Goal: Book appointment/travel/reservation

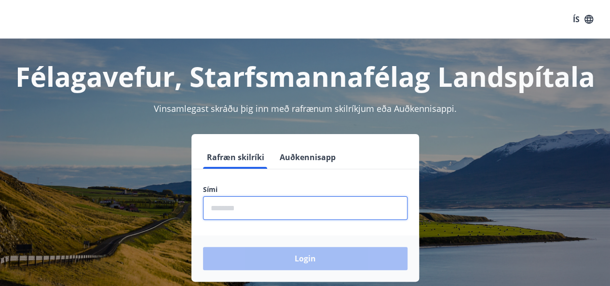
drag, startPoint x: 275, startPoint y: 211, endPoint x: 266, endPoint y: 211, distance: 8.7
click at [274, 211] on input "phone" at bounding box center [305, 208] width 205 height 24
type input "********"
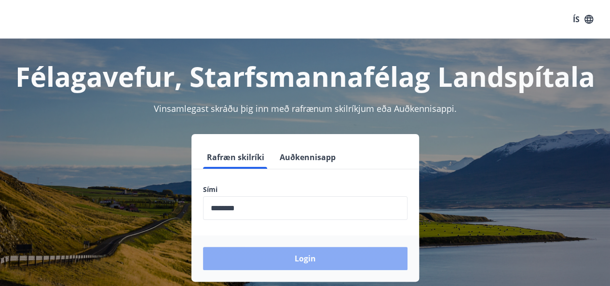
click at [277, 255] on button "Login" at bounding box center [305, 258] width 205 height 23
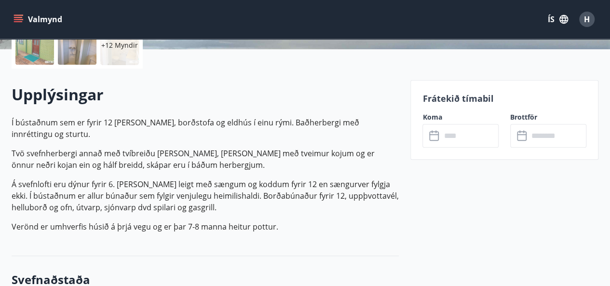
scroll to position [241, 0]
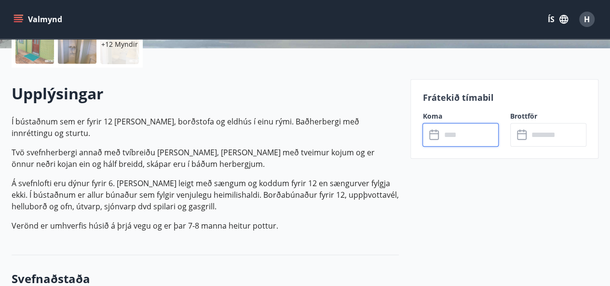
click at [464, 136] on input "text" at bounding box center [470, 135] width 58 height 24
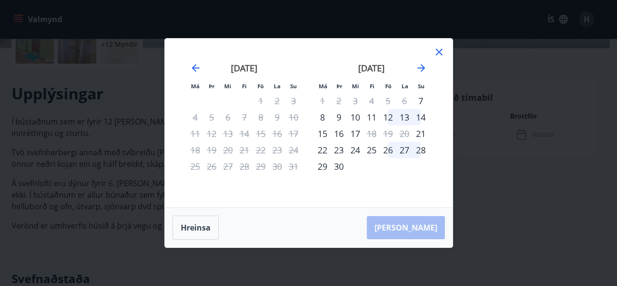
click at [393, 117] on div "12" at bounding box center [388, 117] width 16 height 16
click at [423, 115] on div "14" at bounding box center [421, 117] width 16 height 16
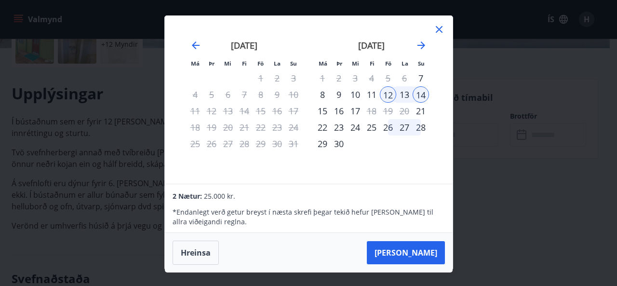
click at [438, 27] on icon at bounding box center [440, 30] width 12 height 12
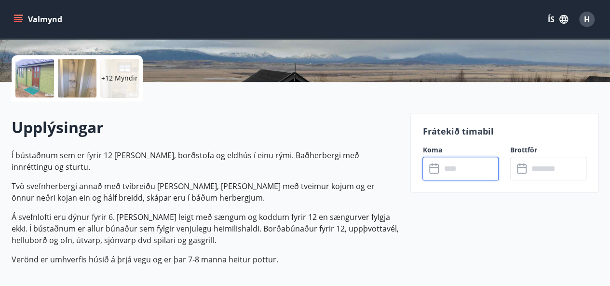
scroll to position [193, 0]
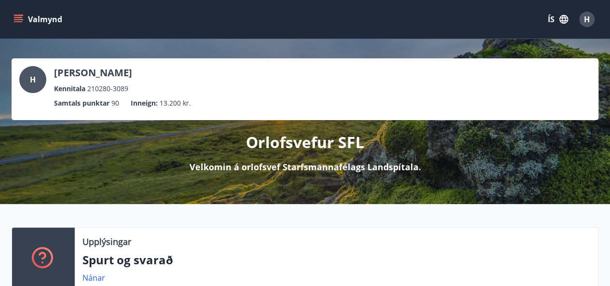
click at [19, 15] on icon "menu" at bounding box center [19, 15] width 11 height 1
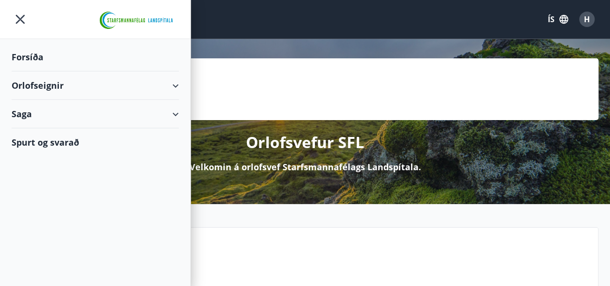
click at [29, 83] on div "Orlofseignir" at bounding box center [95, 85] width 167 height 28
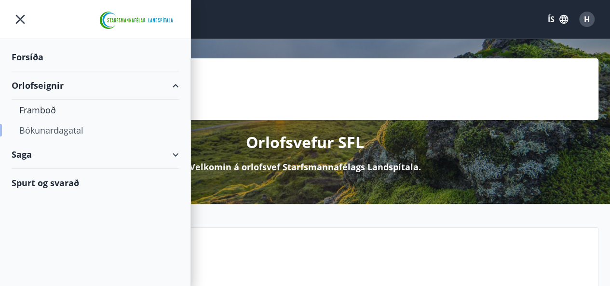
click at [31, 126] on div "Bókunardagatal" at bounding box center [95, 130] width 152 height 20
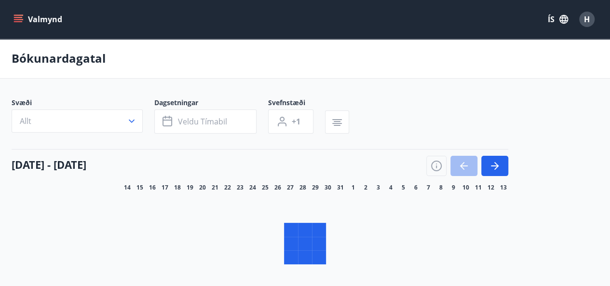
click at [135, 118] on button "Allt" at bounding box center [77, 121] width 131 height 23
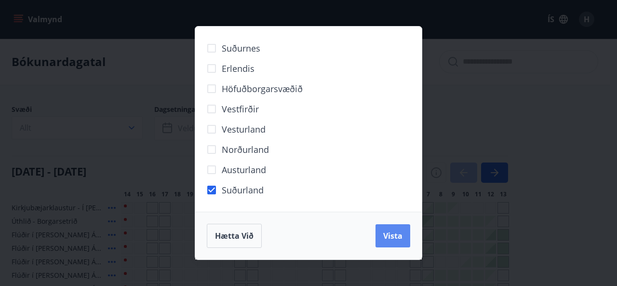
click at [390, 241] on span "Vista" at bounding box center [393, 236] width 19 height 11
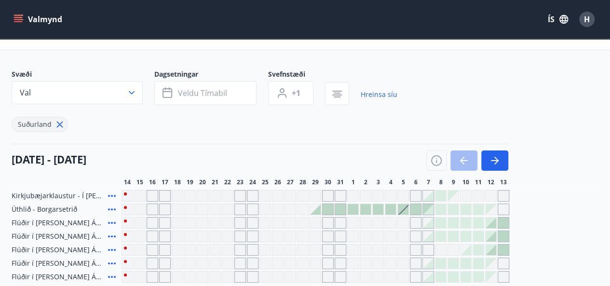
scroll to position [48, 0]
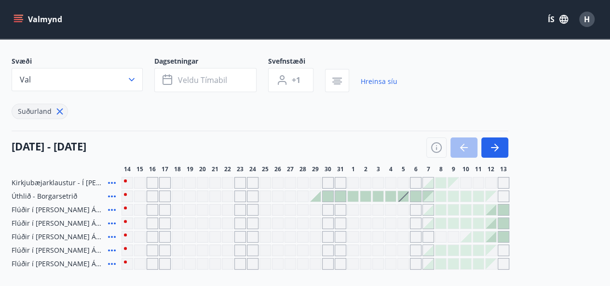
click at [14, 19] on icon "menu" at bounding box center [19, 19] width 10 height 10
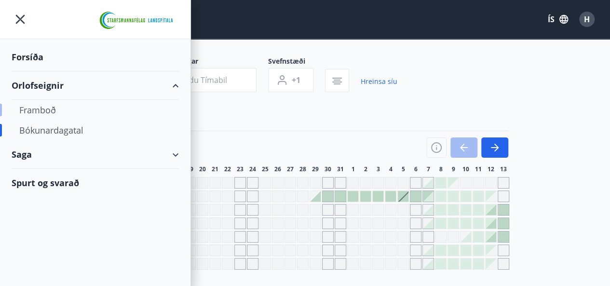
click at [35, 110] on div "Framboð" at bounding box center [95, 110] width 152 height 20
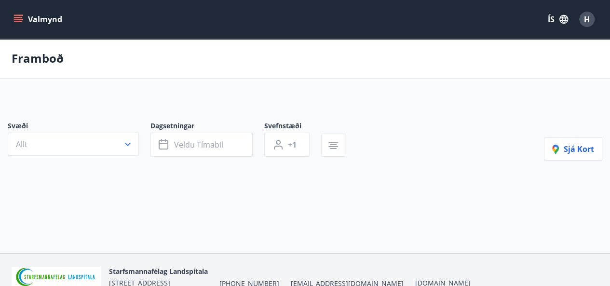
click at [96, 141] on button "Allt" at bounding box center [73, 144] width 131 height 23
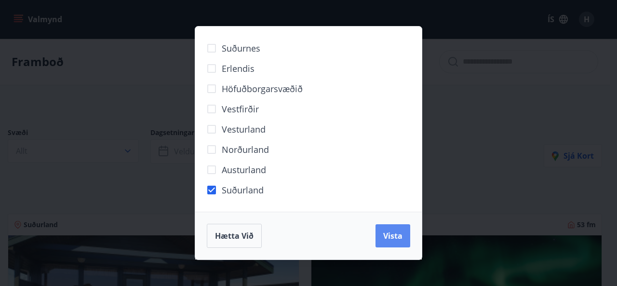
click at [385, 239] on span "Vista" at bounding box center [393, 236] width 19 height 11
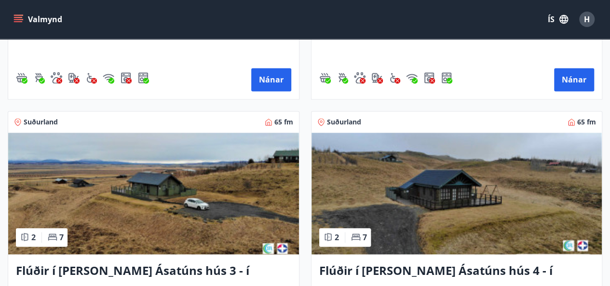
scroll to position [724, 0]
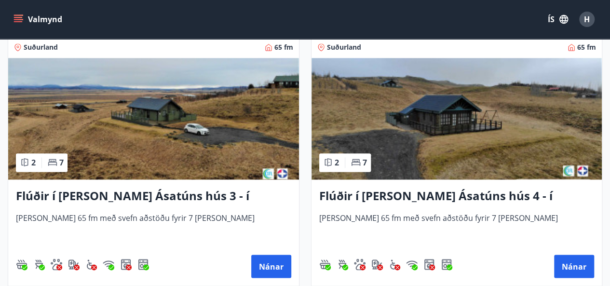
click at [120, 196] on h3 "Flúðir í [PERSON_NAME] Ásatúns hús 3 - í [GEOGRAPHIC_DATA]" at bounding box center [153, 195] width 275 height 17
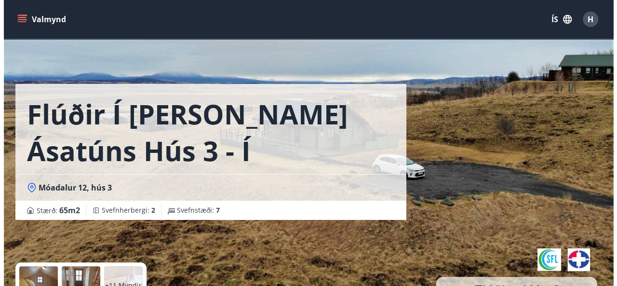
scroll to position [193, 0]
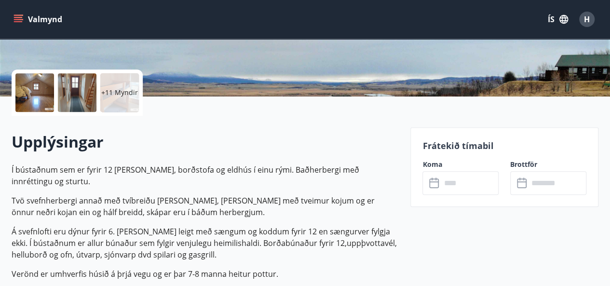
click at [37, 97] on div at bounding box center [34, 92] width 39 height 39
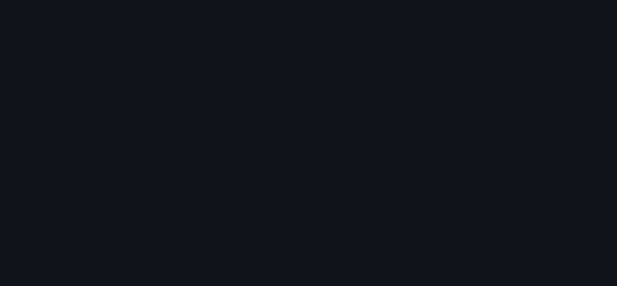
scroll to position [1078, 0]
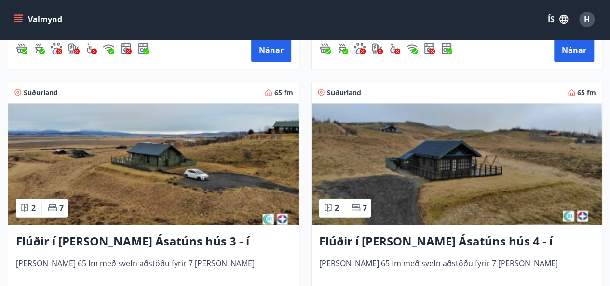
scroll to position [772, 0]
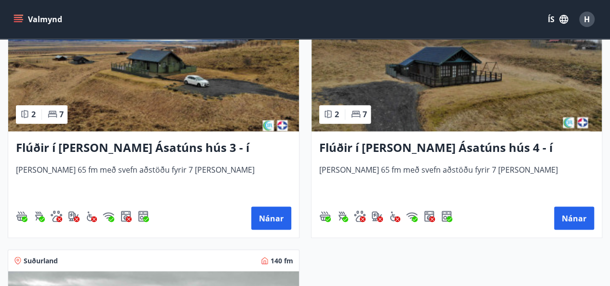
click at [109, 147] on h3 "Flúðir í [PERSON_NAME] Ásatúns hús 3 - í [GEOGRAPHIC_DATA]" at bounding box center [153, 147] width 275 height 17
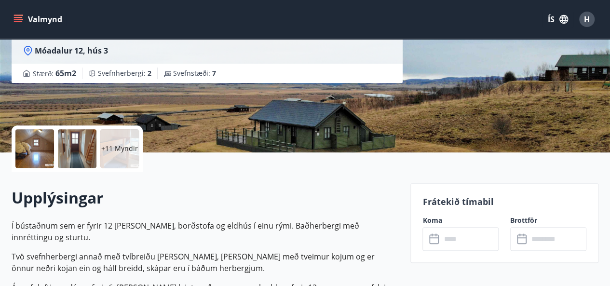
scroll to position [145, 0]
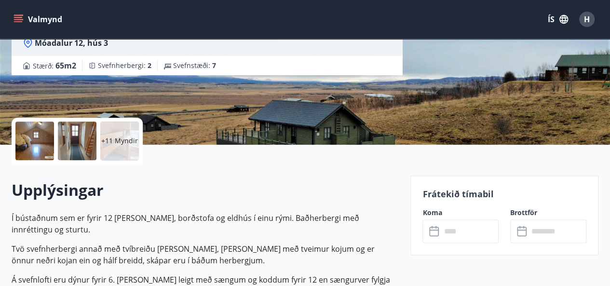
click at [449, 229] on input "text" at bounding box center [470, 231] width 58 height 24
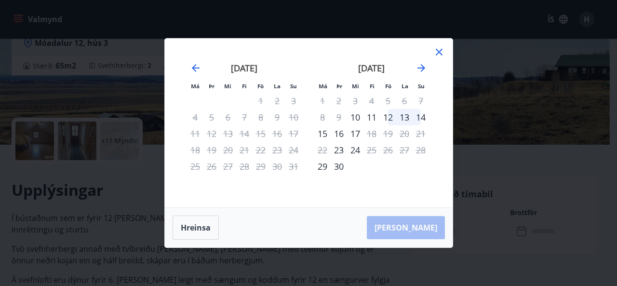
click at [442, 52] on icon at bounding box center [440, 52] width 12 height 12
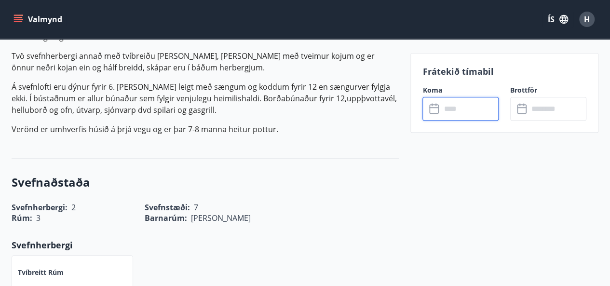
scroll to position [386, 0]
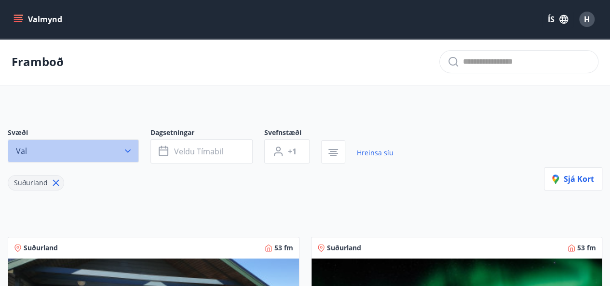
click at [128, 151] on icon "button" at bounding box center [128, 151] width 10 height 10
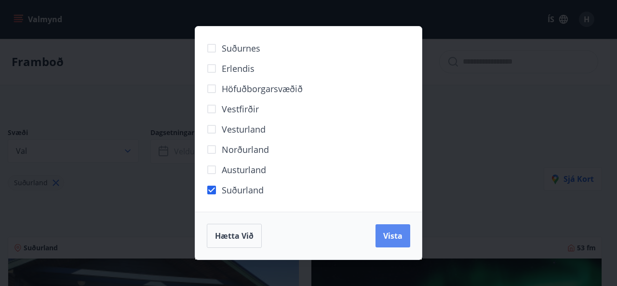
click at [389, 232] on span "Vista" at bounding box center [393, 236] width 19 height 11
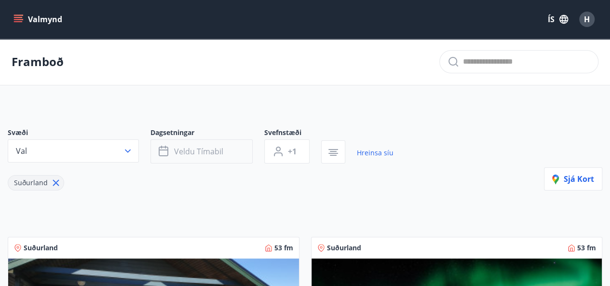
click at [187, 158] on button "Veldu tímabil" at bounding box center [202, 151] width 102 height 24
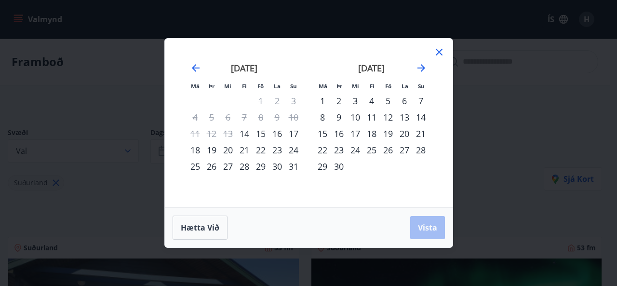
click at [390, 98] on div "5" at bounding box center [388, 101] width 16 height 16
click at [423, 99] on div "7" at bounding box center [421, 101] width 16 height 16
click at [431, 223] on span "Vista" at bounding box center [427, 227] width 19 height 11
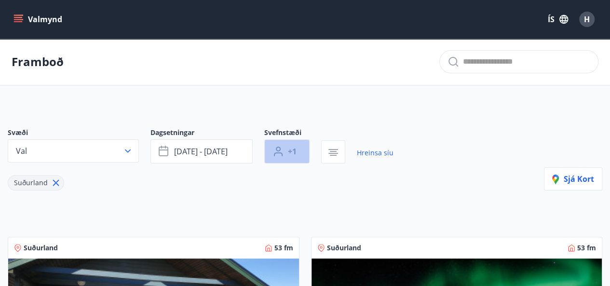
click at [289, 149] on span "+1" at bounding box center [292, 151] width 9 height 11
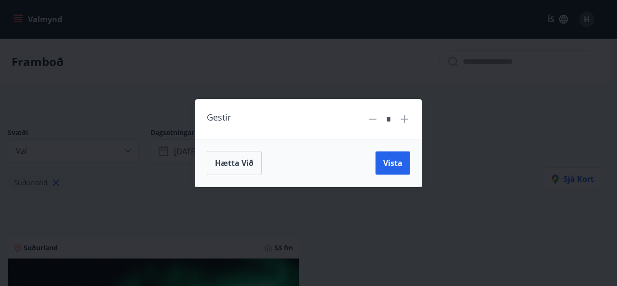
click at [407, 120] on icon at bounding box center [405, 119] width 8 height 8
type input "*"
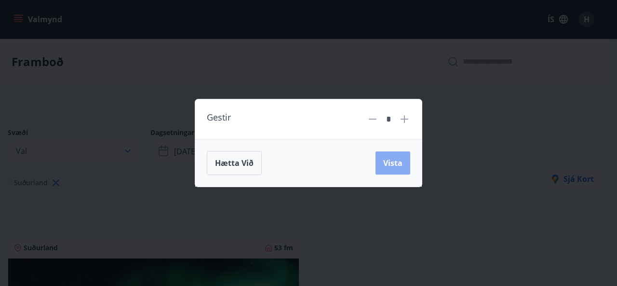
click at [398, 163] on span "Vista" at bounding box center [393, 163] width 19 height 11
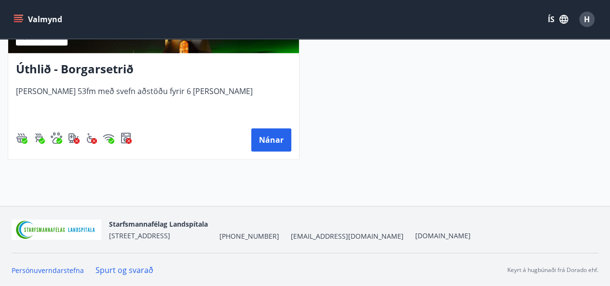
scroll to position [38, 0]
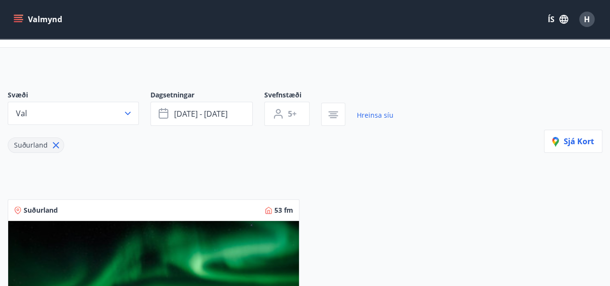
click at [13, 22] on button "Valmynd" at bounding box center [39, 19] width 55 height 17
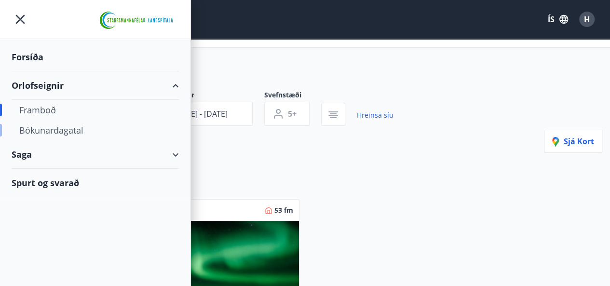
click at [28, 137] on div "Bókunardagatal" at bounding box center [95, 130] width 152 height 20
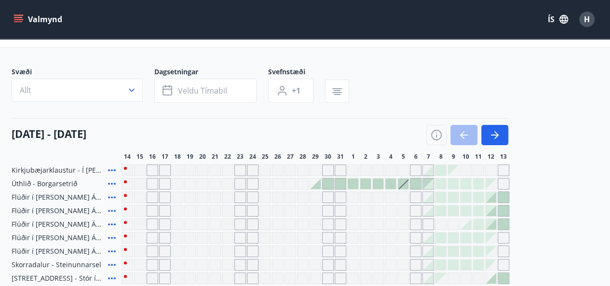
click at [405, 223] on div "Gráir dagar eru ekki bókanlegir" at bounding box center [403, 225] width 12 height 12
click at [412, 225] on div "Gráir dagar eru ekki bókanlegir" at bounding box center [416, 225] width 12 height 12
click at [424, 227] on div "Gráir dagar eru ekki bókanlegir" at bounding box center [429, 225] width 12 height 12
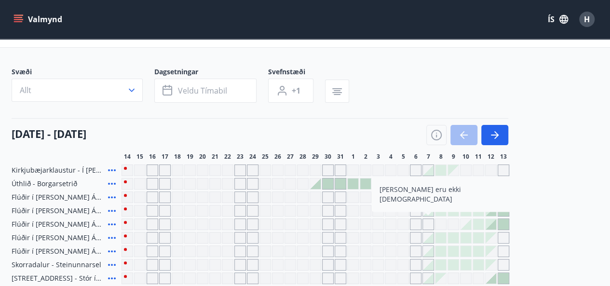
scroll to position [182, 0]
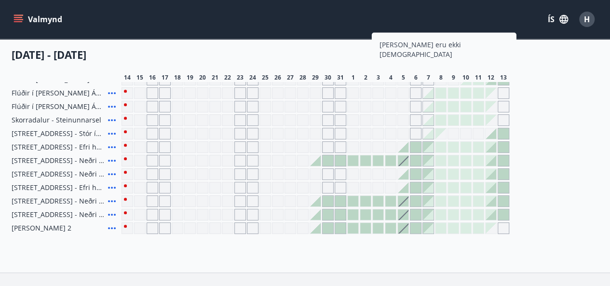
click at [503, 49] on button "button" at bounding box center [494, 56] width 27 height 20
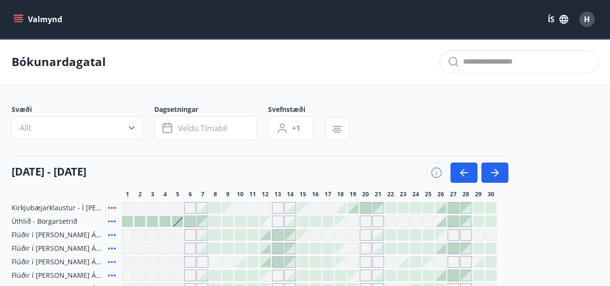
scroll to position [96, 0]
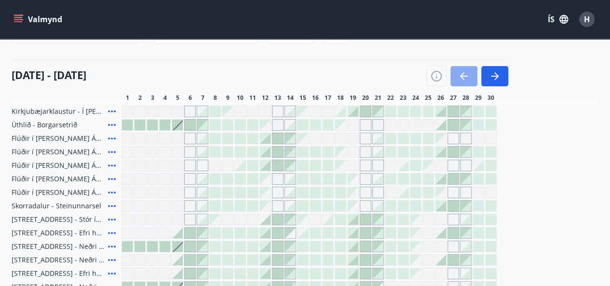
click at [469, 77] on icon "button" at bounding box center [464, 76] width 12 height 12
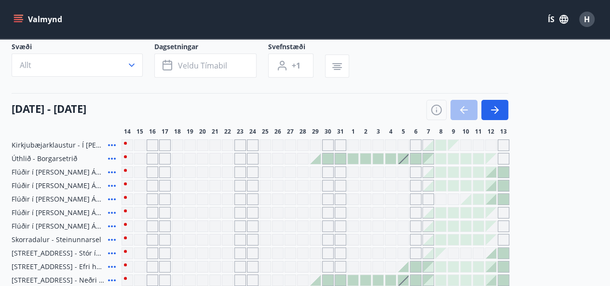
scroll to position [0, 0]
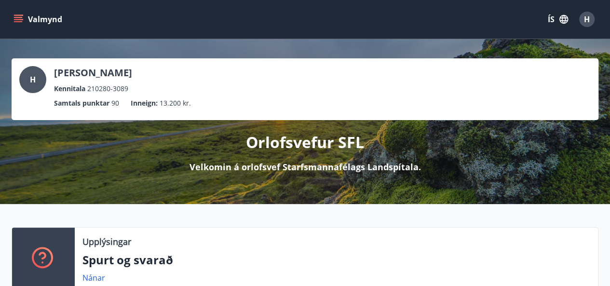
click at [14, 16] on icon "menu" at bounding box center [19, 19] width 10 height 10
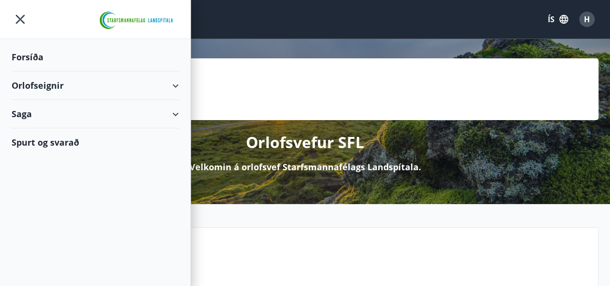
click at [23, 81] on div "Orlofseignir" at bounding box center [95, 85] width 167 height 28
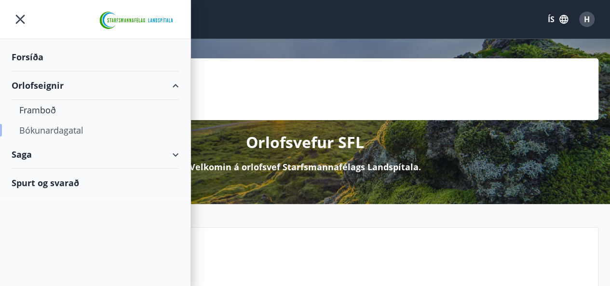
click at [41, 131] on div "Bókunardagatal" at bounding box center [95, 130] width 152 height 20
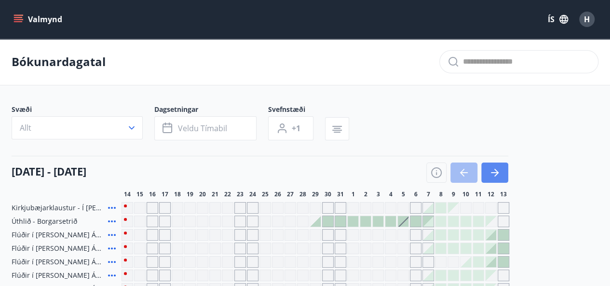
click at [493, 172] on icon "button" at bounding box center [495, 172] width 8 height 1
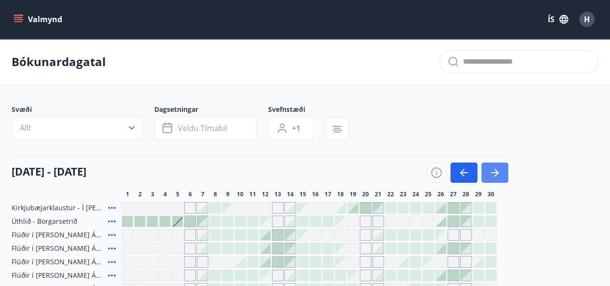
click at [493, 172] on icon "button" at bounding box center [495, 172] width 8 height 1
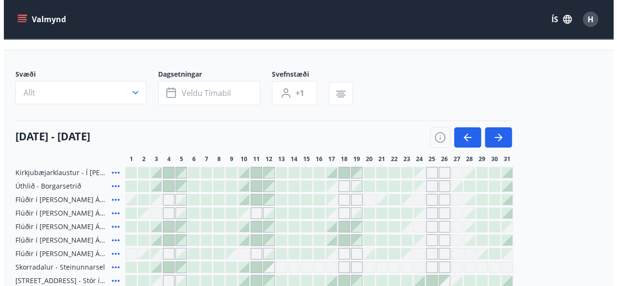
scroll to position [48, 0]
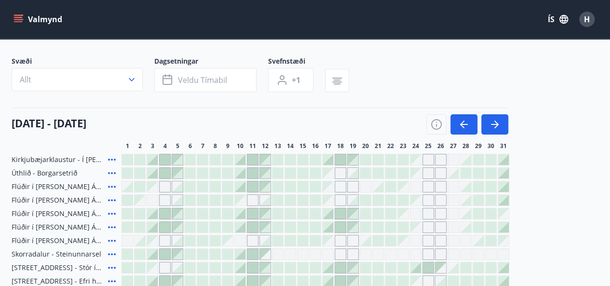
click at [330, 216] on div at bounding box center [328, 213] width 11 height 11
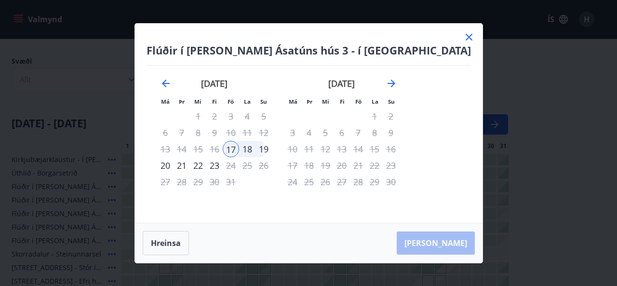
click at [272, 152] on div "19" at bounding box center [264, 149] width 16 height 16
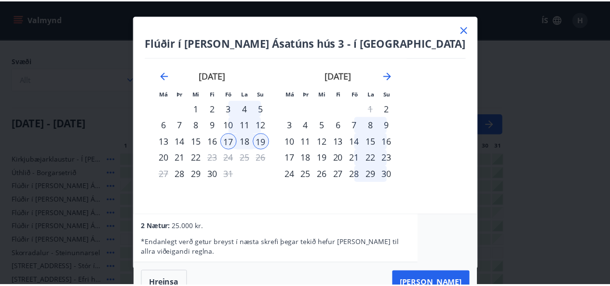
scroll to position [0, 0]
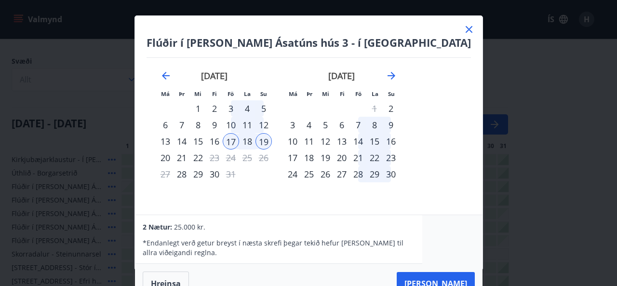
click at [466, 27] on icon at bounding box center [469, 29] width 7 height 7
click at [439, 29] on div "Valmynd ÍS H" at bounding box center [305, 19] width 587 height 23
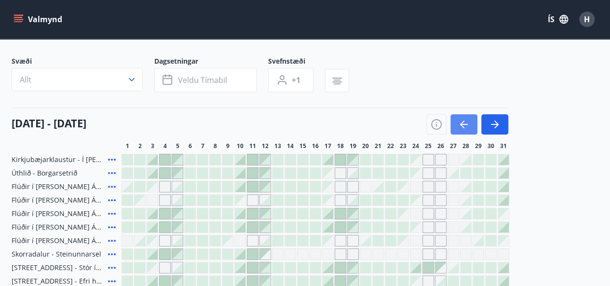
click at [457, 125] on button "button" at bounding box center [464, 124] width 27 height 20
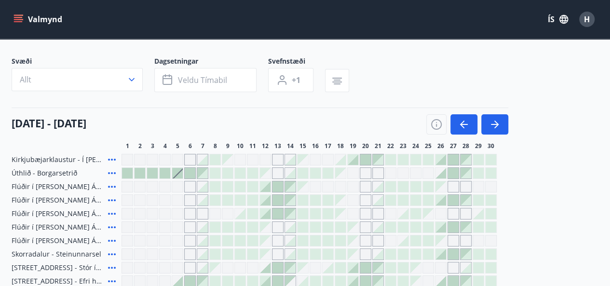
click at [20, 18] on icon "menu" at bounding box center [18, 17] width 9 height 1
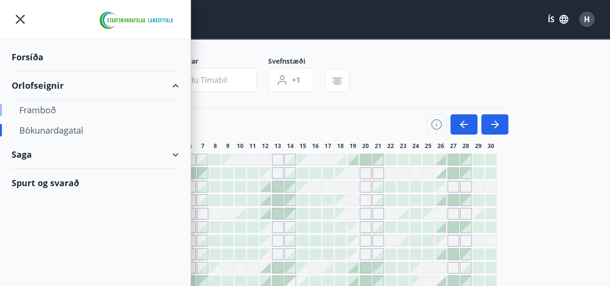
click at [27, 111] on div "Framboð" at bounding box center [95, 110] width 152 height 20
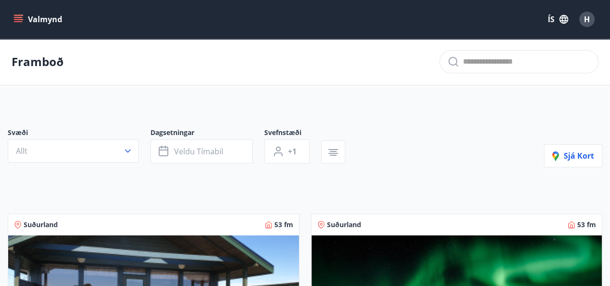
scroll to position [193, 0]
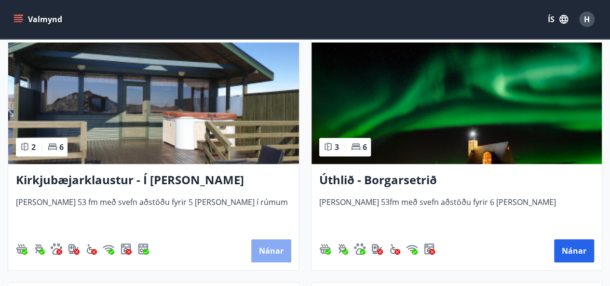
click at [259, 256] on button "Nánar" at bounding box center [271, 250] width 40 height 23
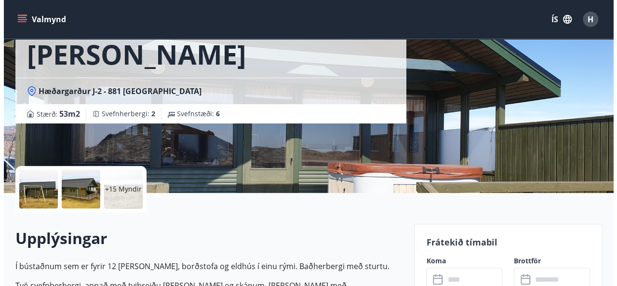
scroll to position [48, 0]
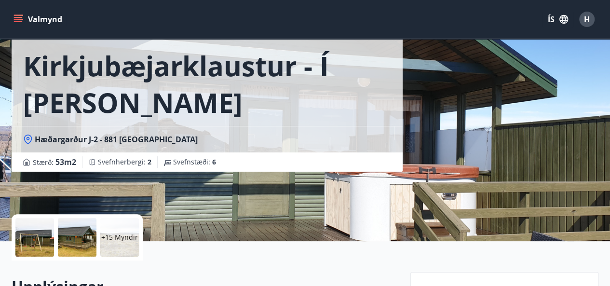
click at [25, 238] on div at bounding box center [34, 237] width 39 height 39
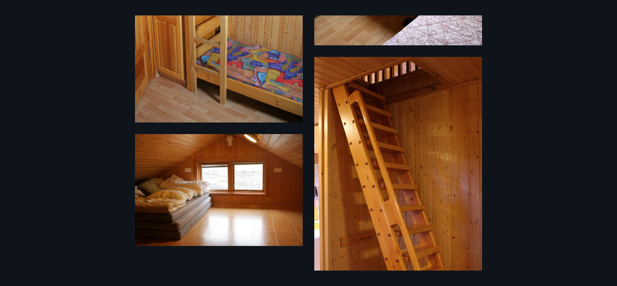
scroll to position [1411, 0]
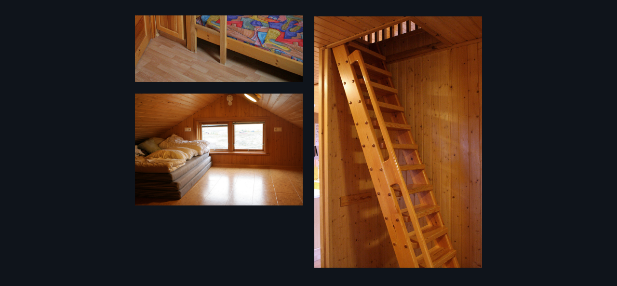
click at [66, 99] on div "21 Myndir" at bounding box center [308, 142] width 617 height 255
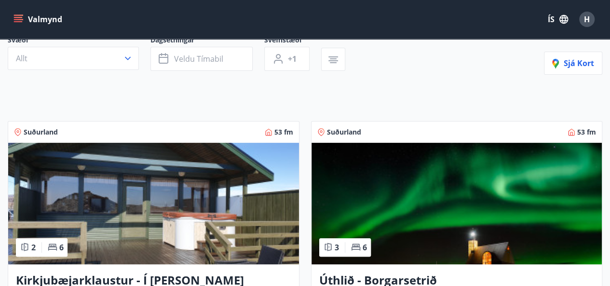
scroll to position [145, 0]
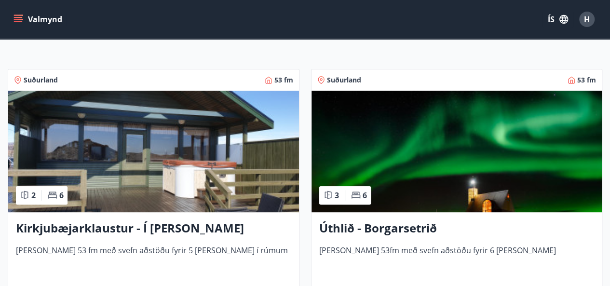
click at [120, 223] on h3 "Kirkjubæjarklaustur - Í [PERSON_NAME] Hæðargarðs" at bounding box center [153, 228] width 275 height 17
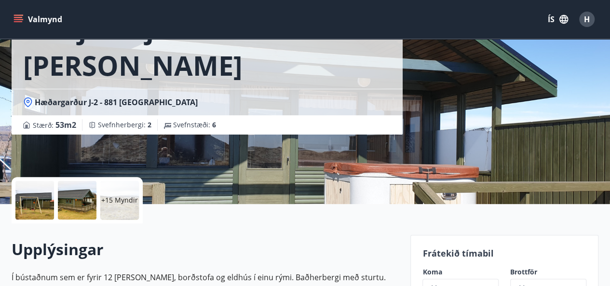
scroll to position [145, 0]
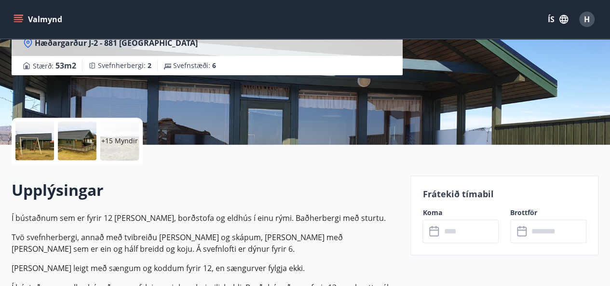
click at [444, 229] on input "text" at bounding box center [470, 231] width 58 height 24
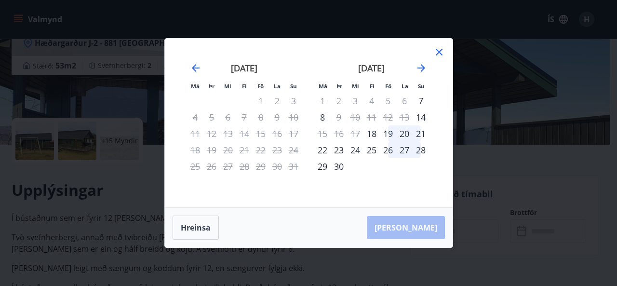
click at [386, 133] on div "19" at bounding box center [388, 133] width 16 height 16
click at [423, 133] on div "21" at bounding box center [421, 133] width 16 height 16
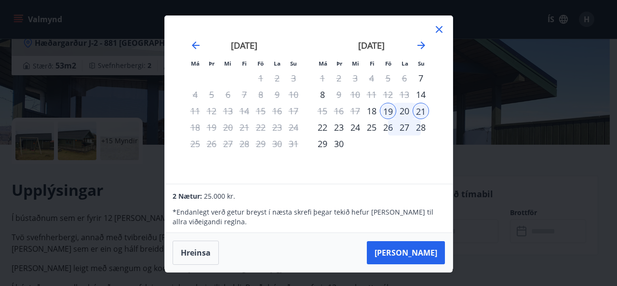
click at [438, 30] on icon at bounding box center [439, 29] width 7 height 7
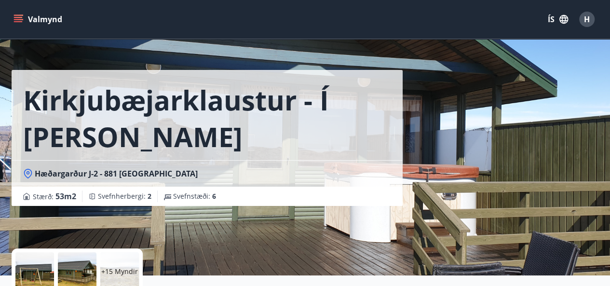
scroll to position [0, 0]
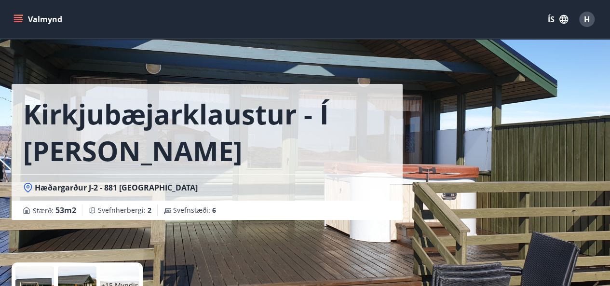
click at [16, 23] on icon "menu" at bounding box center [19, 19] width 10 height 10
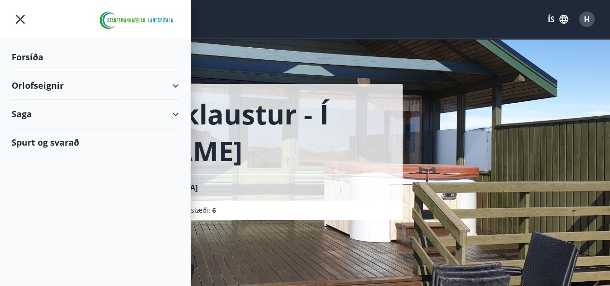
click at [30, 87] on div "Orlofseignir" at bounding box center [95, 85] width 167 height 28
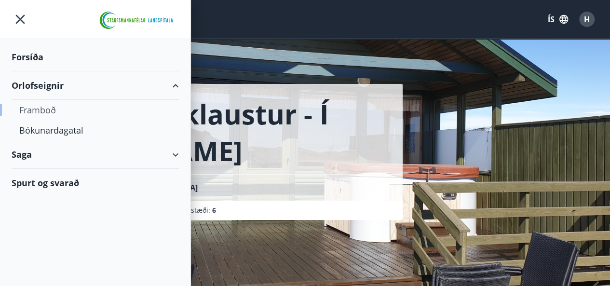
click at [32, 110] on div "Framboð" at bounding box center [95, 110] width 152 height 20
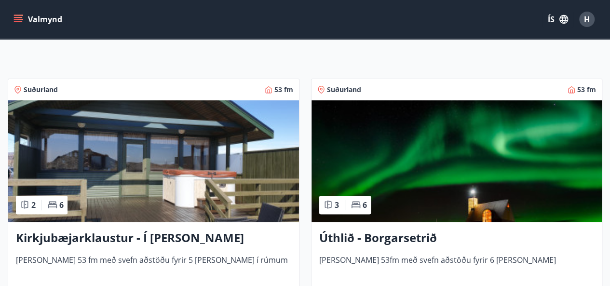
scroll to position [96, 0]
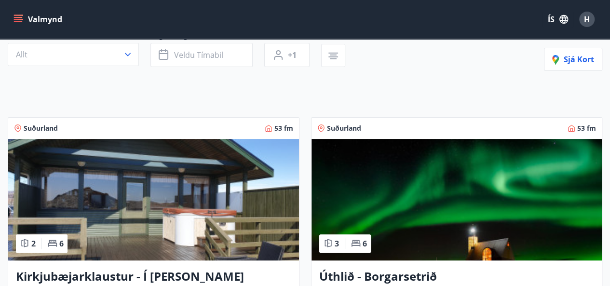
click at [17, 19] on icon "menu" at bounding box center [19, 19] width 11 height 1
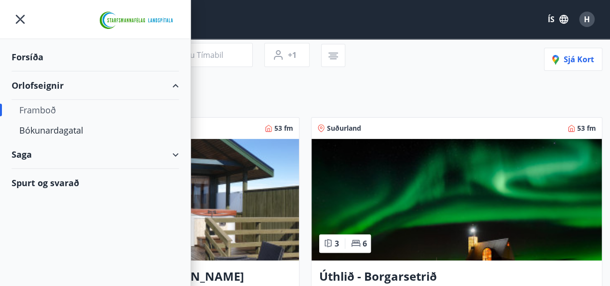
click at [35, 145] on div "Saga" at bounding box center [95, 154] width 167 height 28
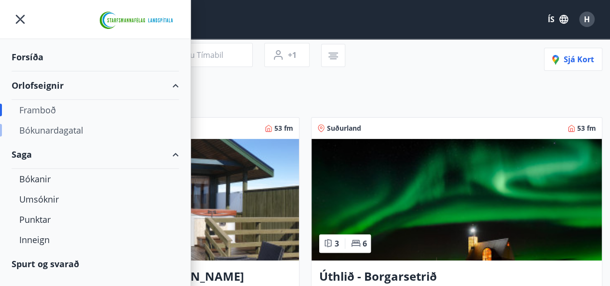
click at [35, 133] on div "Bókunardagatal" at bounding box center [95, 130] width 152 height 20
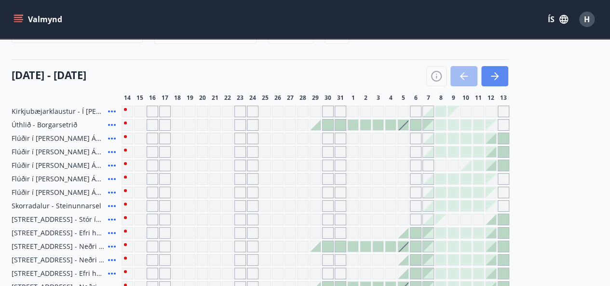
click at [499, 80] on icon "button" at bounding box center [495, 76] width 12 height 12
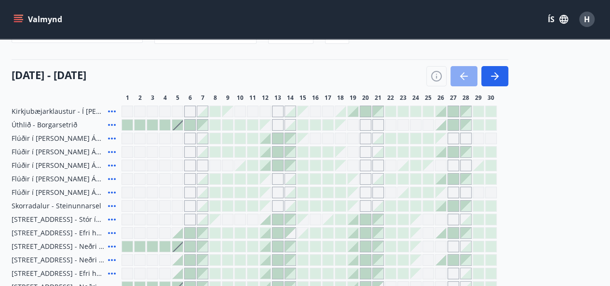
click at [465, 76] on icon "button" at bounding box center [464, 76] width 8 height 1
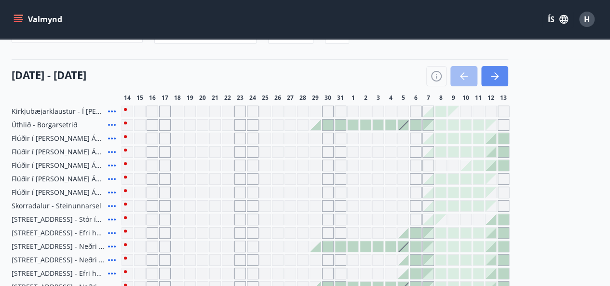
click at [503, 72] on button "button" at bounding box center [494, 76] width 27 height 20
